Goal: Complete application form

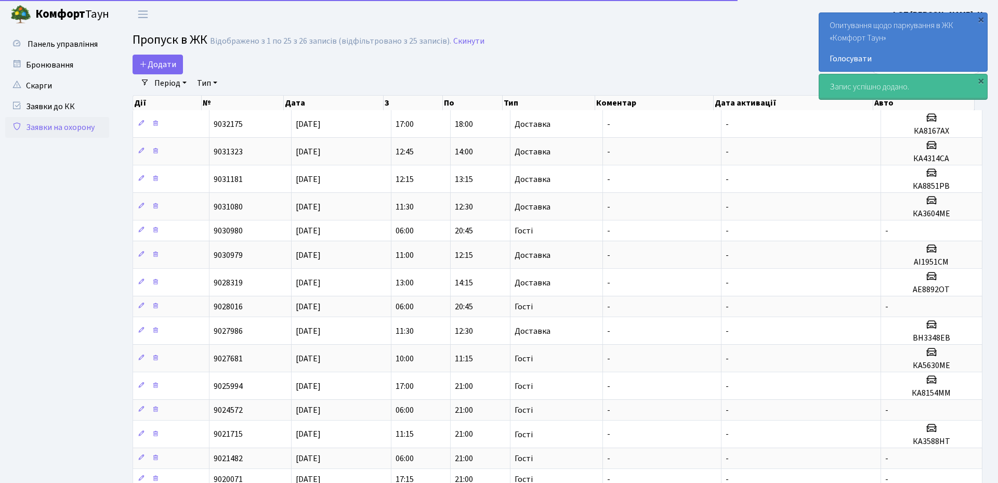
select select "25"
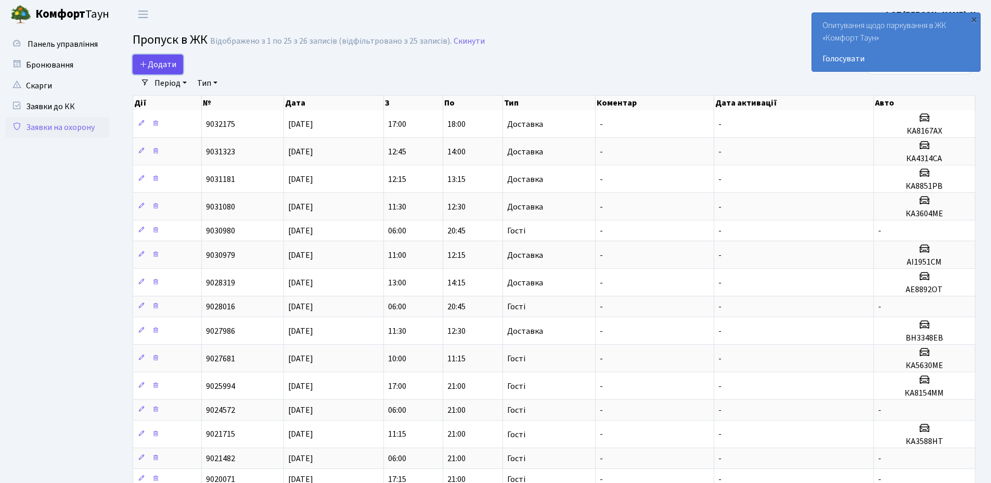
click at [173, 57] on link "Додати" at bounding box center [158, 65] width 50 height 20
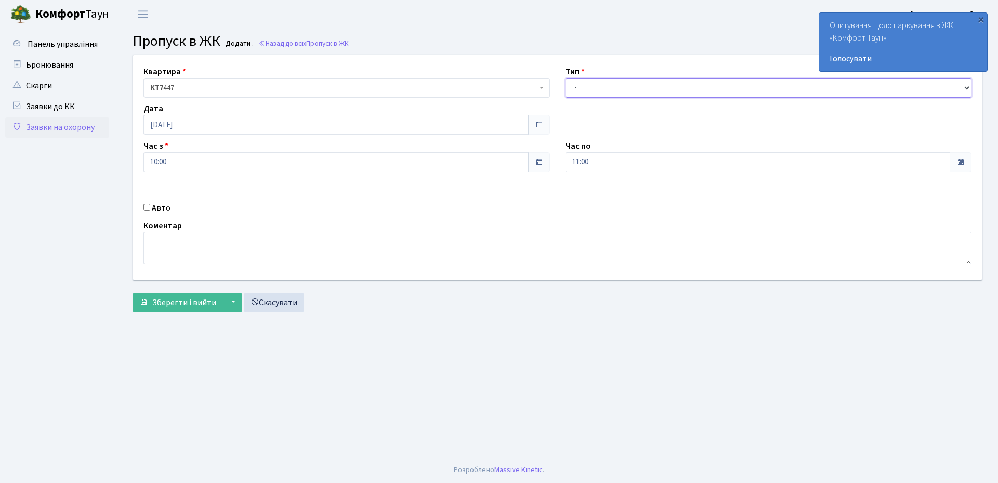
click at [587, 87] on select "- Доставка Таксі Гості Сервіс" at bounding box center [769, 88] width 407 height 20
select select "3"
click at [566, 78] on select "- Доставка Таксі Гості Сервіс" at bounding box center [769, 88] width 407 height 20
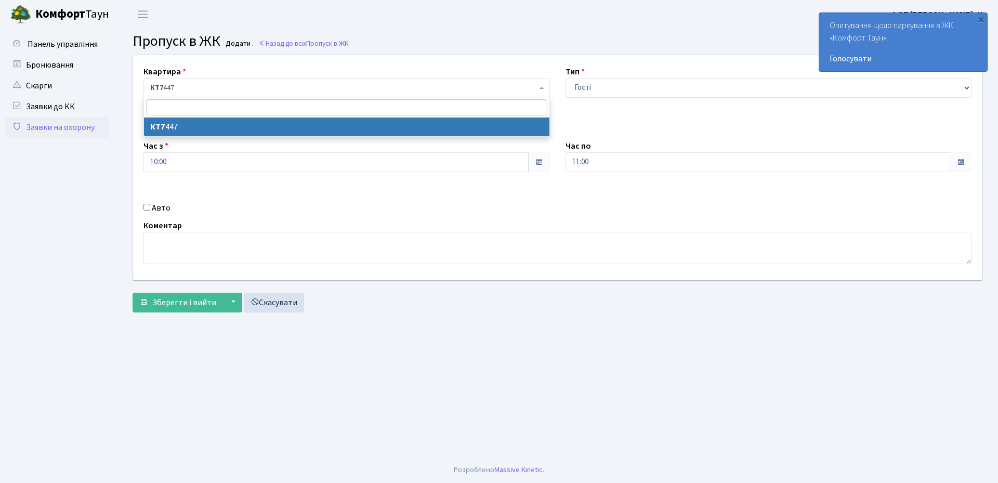
click at [212, 79] on span "КТ7 447" at bounding box center [347, 88] width 407 height 20
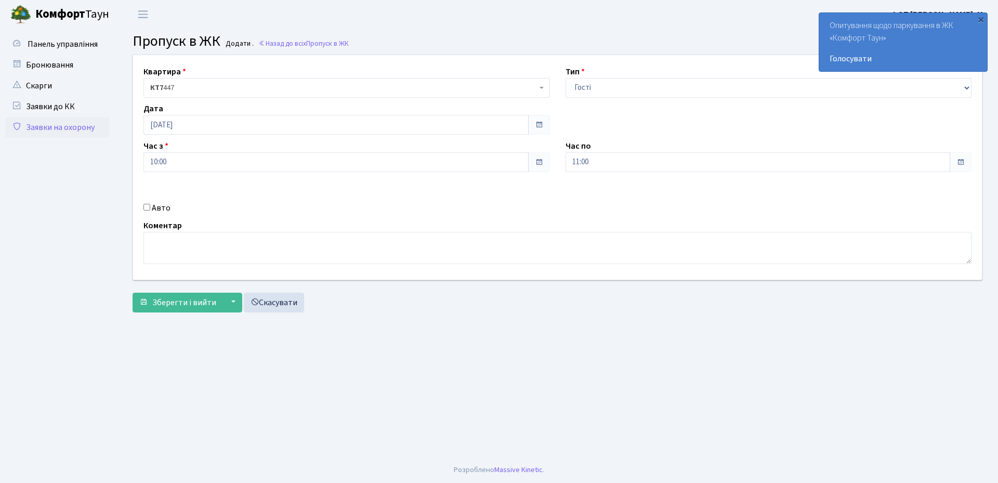
click at [212, 79] on span "КТ7 447" at bounding box center [347, 88] width 407 height 20
click at [200, 123] on input "[DATE]" at bounding box center [336, 125] width 385 height 20
click at [217, 179] on td "3" at bounding box center [217, 178] width 16 height 16
type input "[DATE]"
click at [220, 165] on input "10:00" at bounding box center [336, 162] width 385 height 20
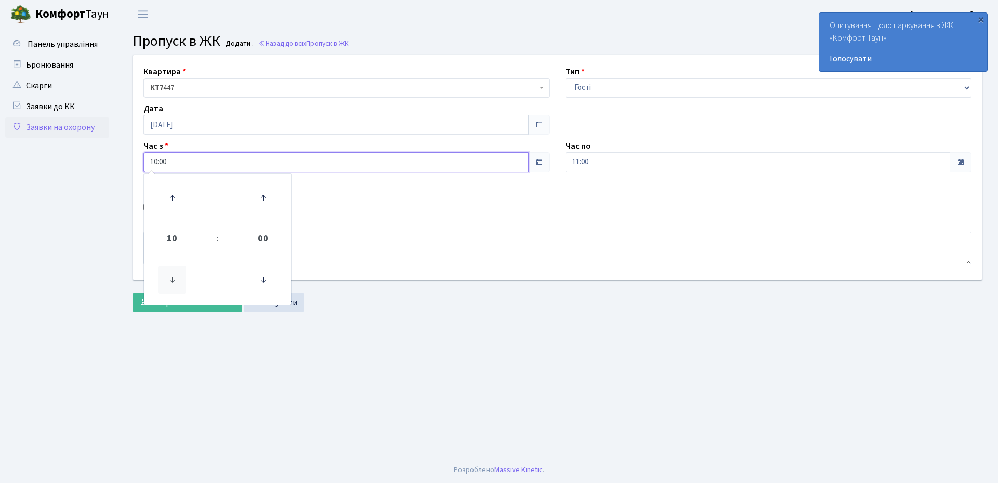
click at [171, 284] on icon at bounding box center [172, 280] width 28 height 28
type input "06:00"
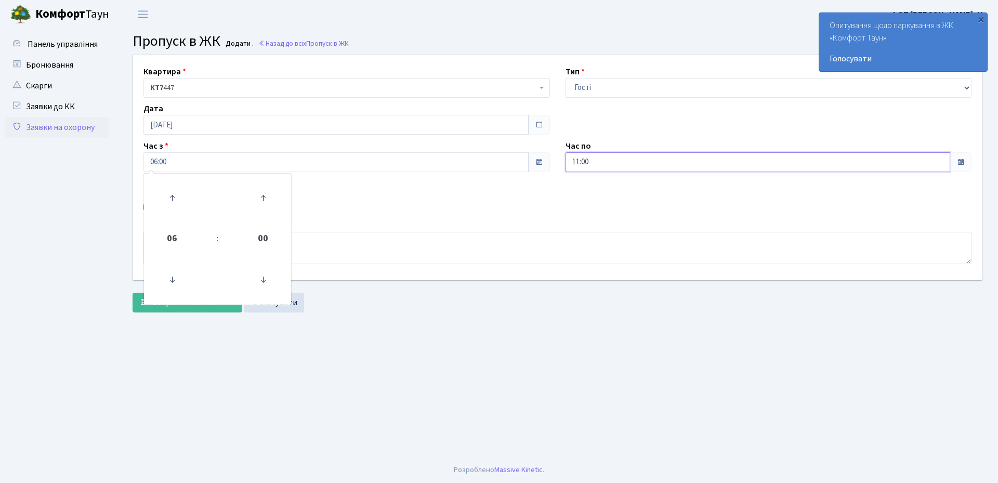
click at [628, 163] on input "11:00" at bounding box center [758, 162] width 385 height 20
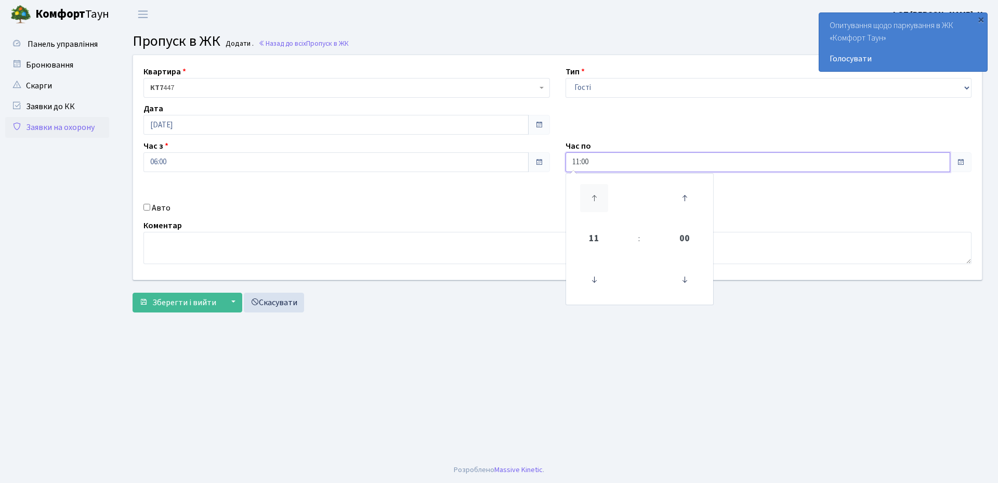
click at [599, 188] on icon at bounding box center [594, 198] width 28 height 28
click at [597, 195] on icon at bounding box center [594, 198] width 28 height 28
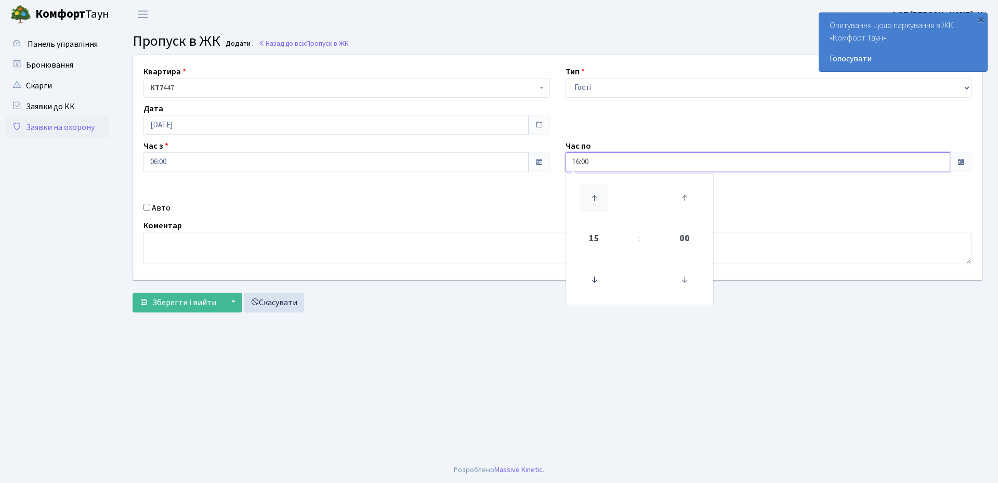
click at [597, 195] on icon at bounding box center [594, 198] width 28 height 28
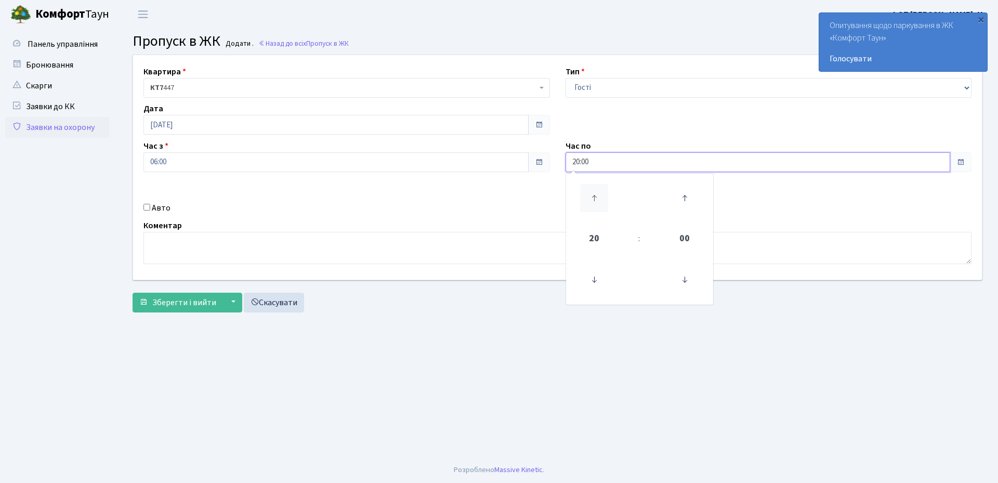
type input "21:00"
click at [459, 366] on main "Admin Пропуск в ЖК Додати Пропуск в ЖК Додати . Назад до всіх Пропуск в ЖК Квар…" at bounding box center [557, 243] width 881 height 428
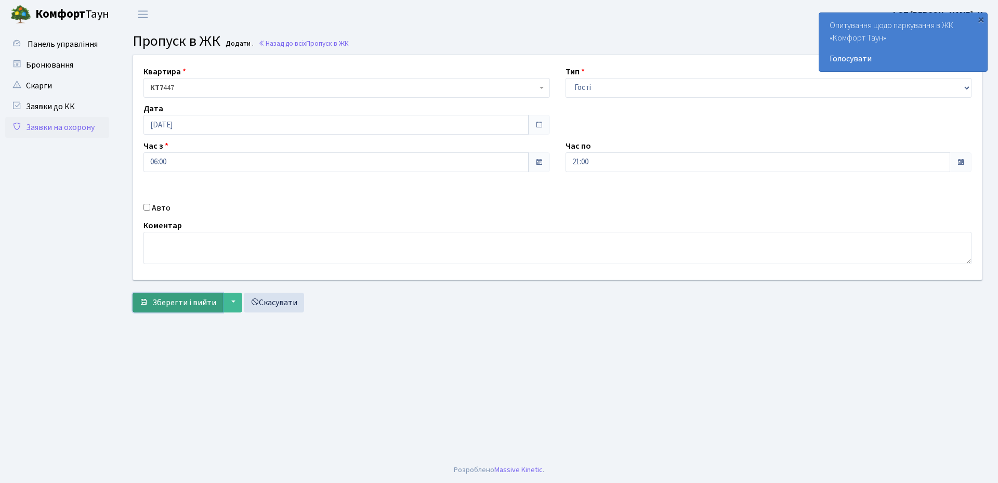
click at [158, 307] on span "Зберегти і вийти" at bounding box center [184, 302] width 64 height 11
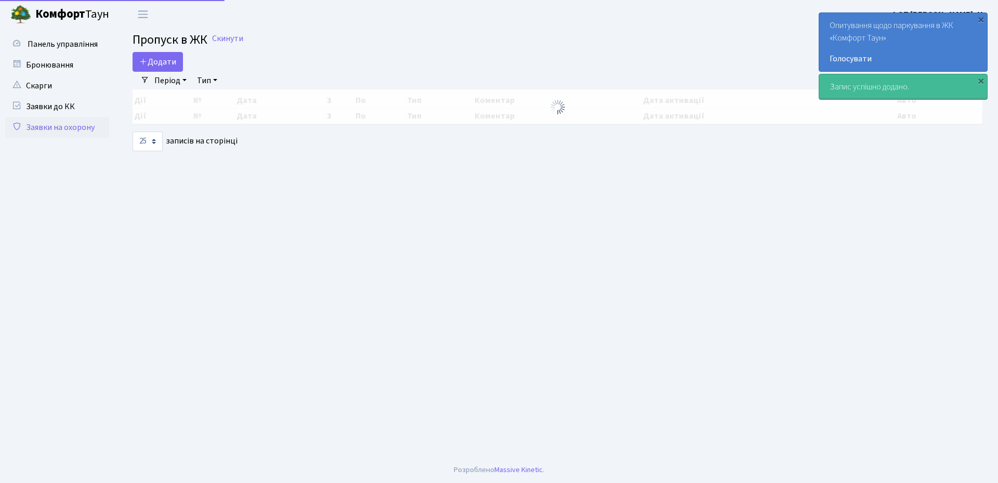
select select "25"
